Goal: Transaction & Acquisition: Purchase product/service

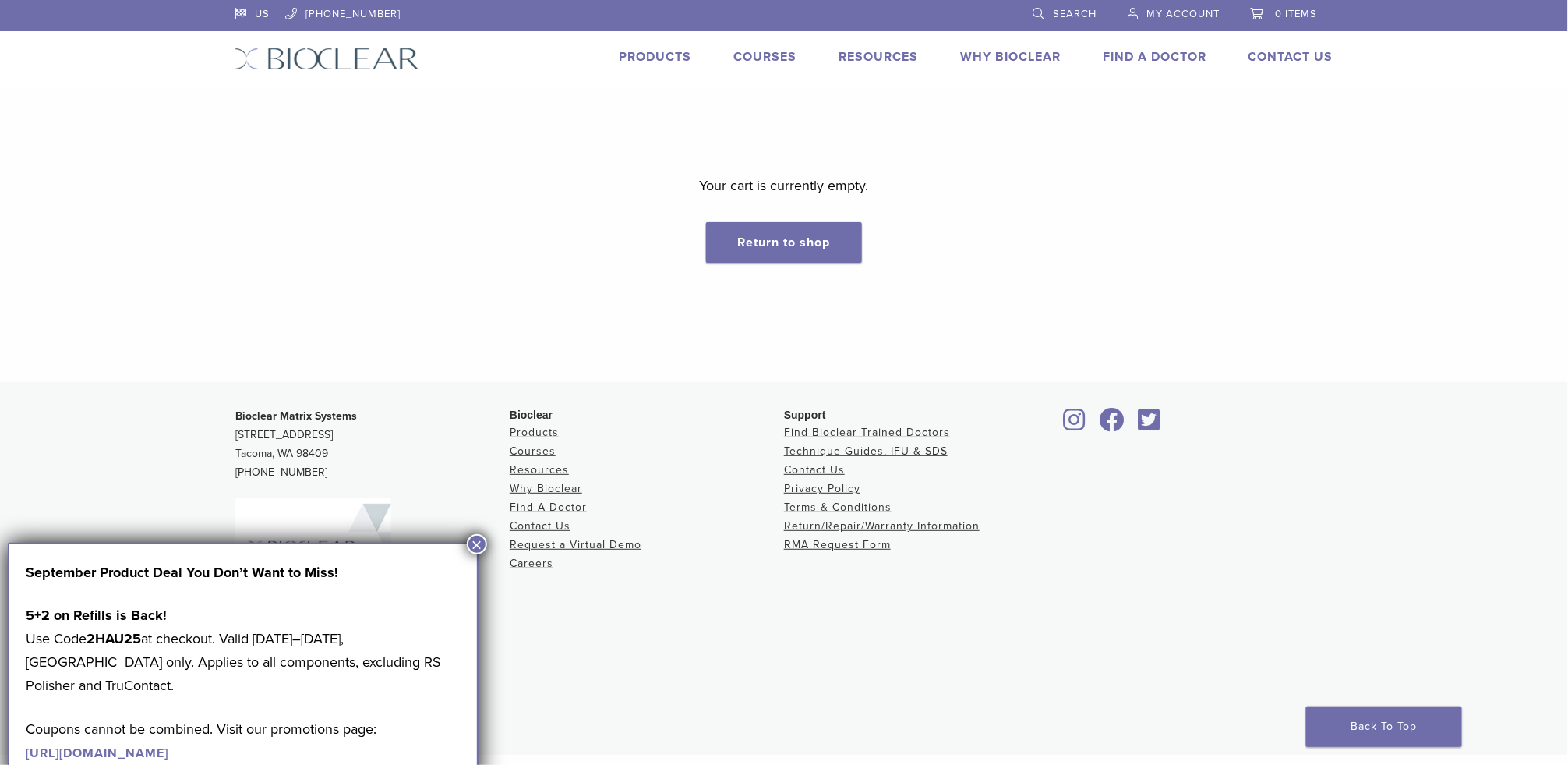
click at [654, 57] on link "Products" at bounding box center [654, 57] width 73 height 15
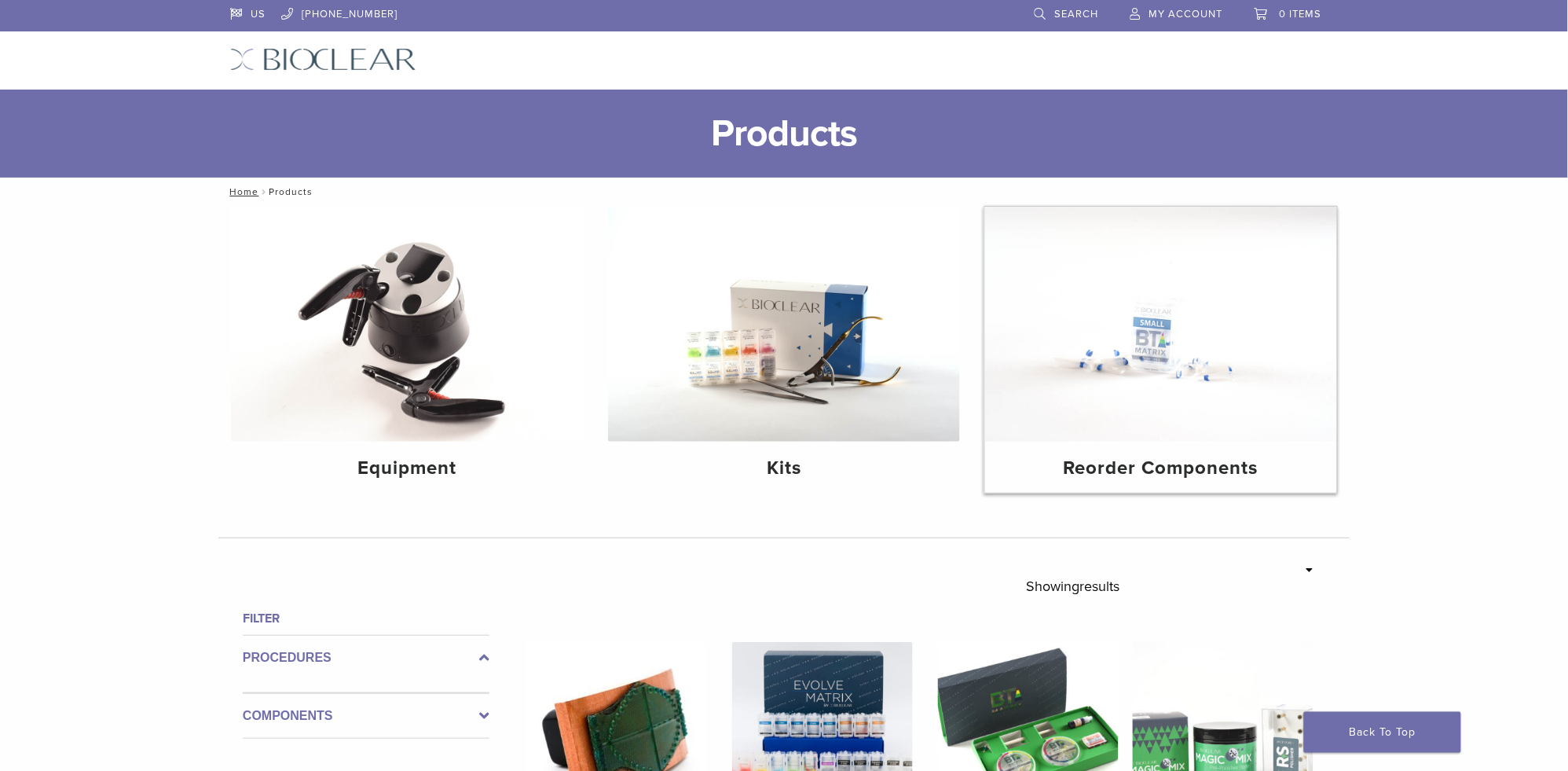
click at [1177, 415] on img at bounding box center [1161, 324] width 352 height 235
